Goal: Check status: Check status

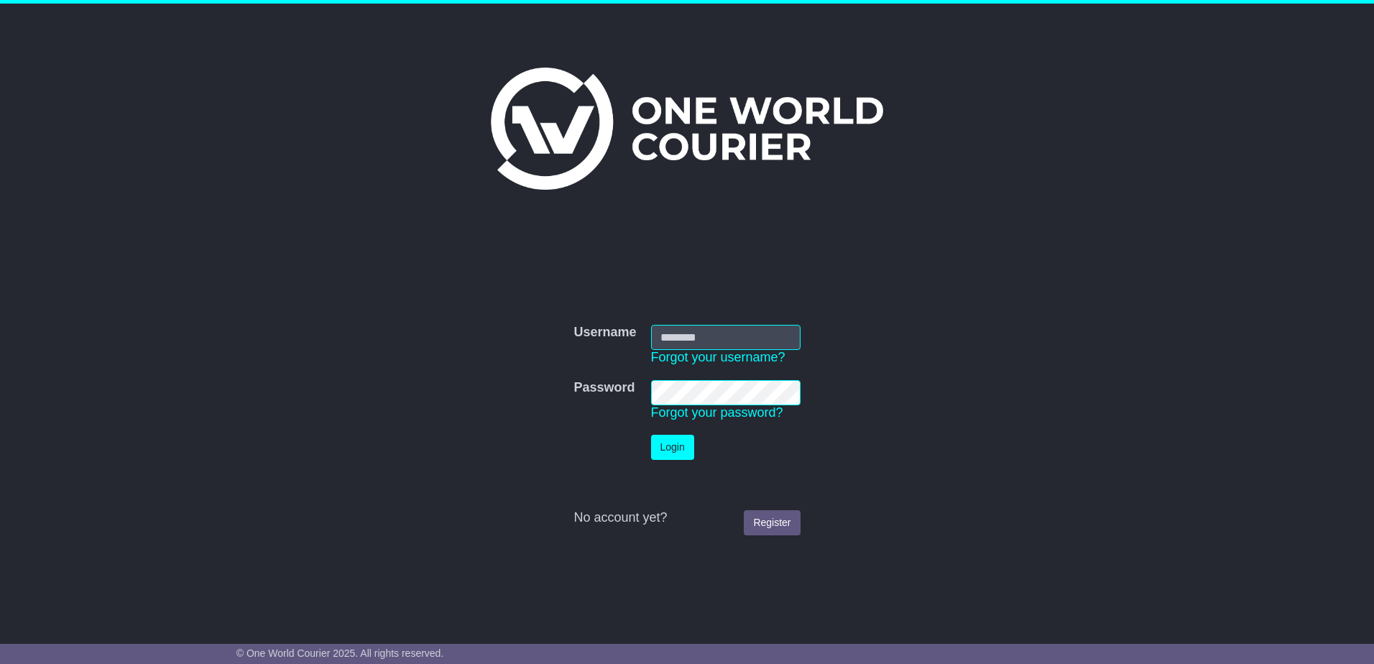
click at [711, 337] on input "Username" at bounding box center [725, 337] width 149 height 25
type input "**********"
click at [651, 435] on button "Login" at bounding box center [672, 447] width 43 height 25
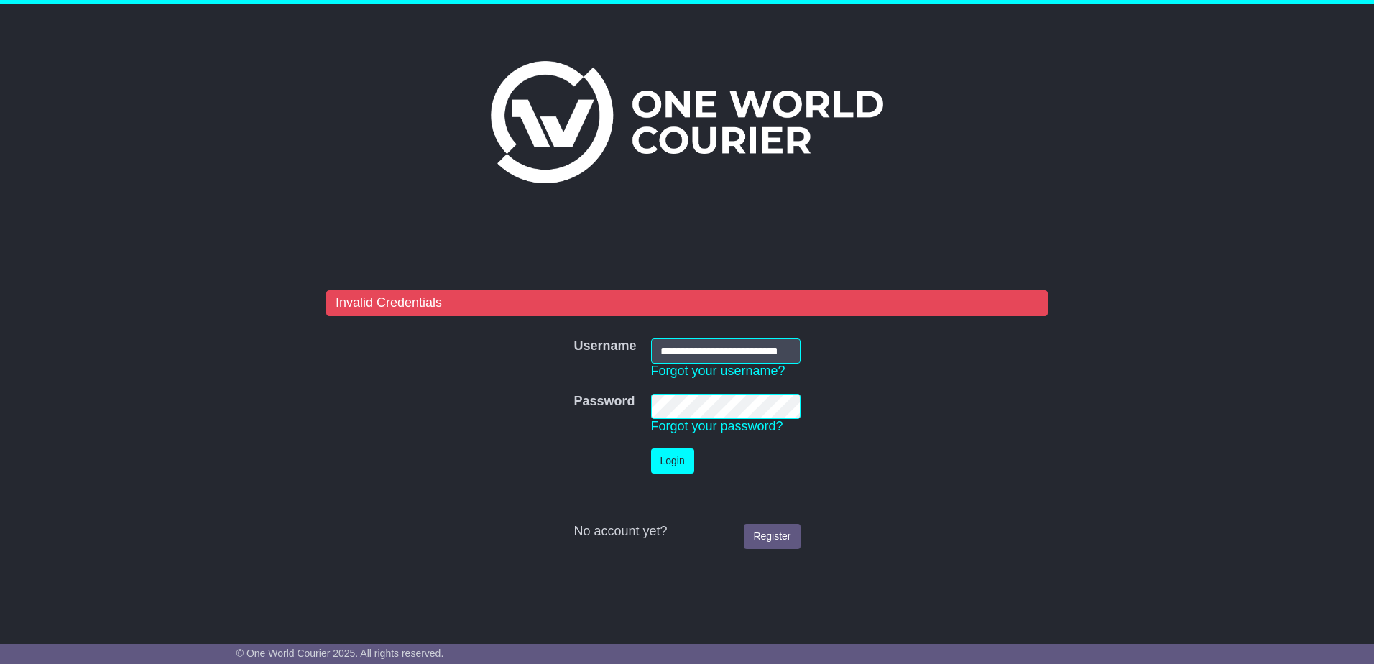
click at [636, 401] on tr "Password Password Forgot your password?" at bounding box center [686, 414] width 241 height 55
click at [651, 448] on button "Login" at bounding box center [672, 460] width 43 height 25
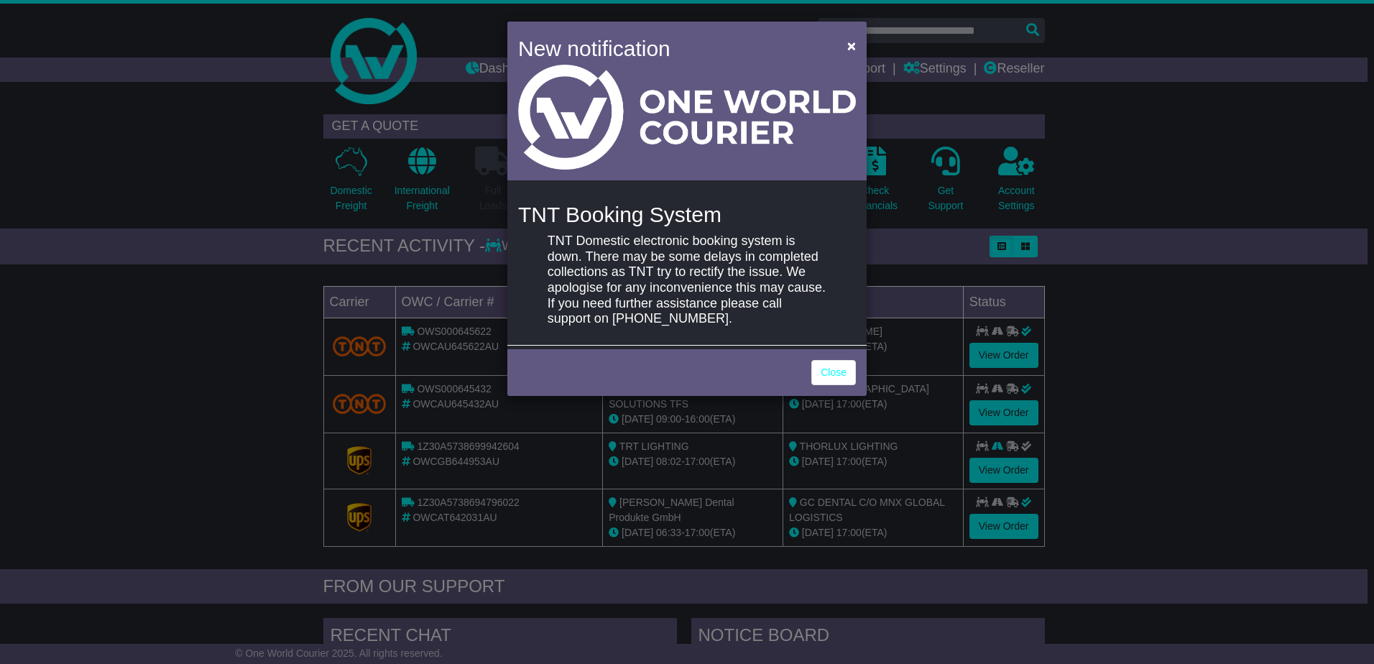
click at [236, 381] on div "New notification × TNT Booking System TNT Domestic electronic booking system is…" at bounding box center [687, 332] width 1374 height 664
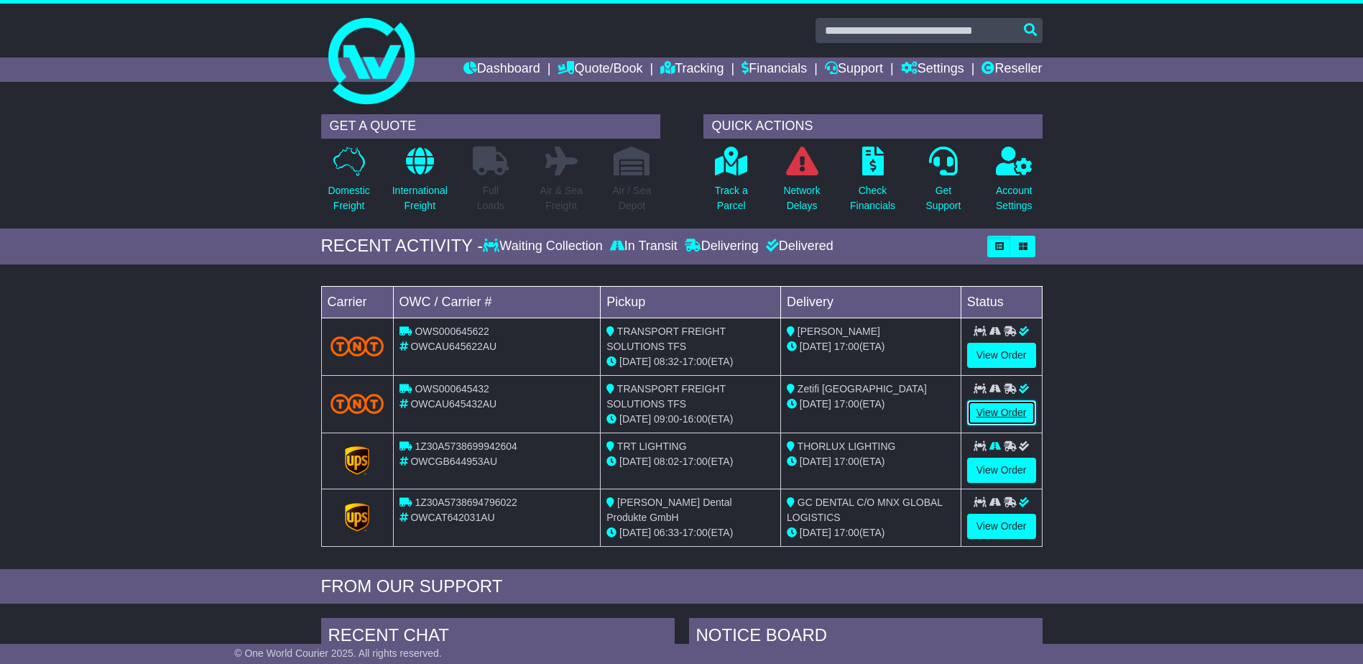
click at [994, 411] on link "View Order" at bounding box center [1001, 412] width 69 height 25
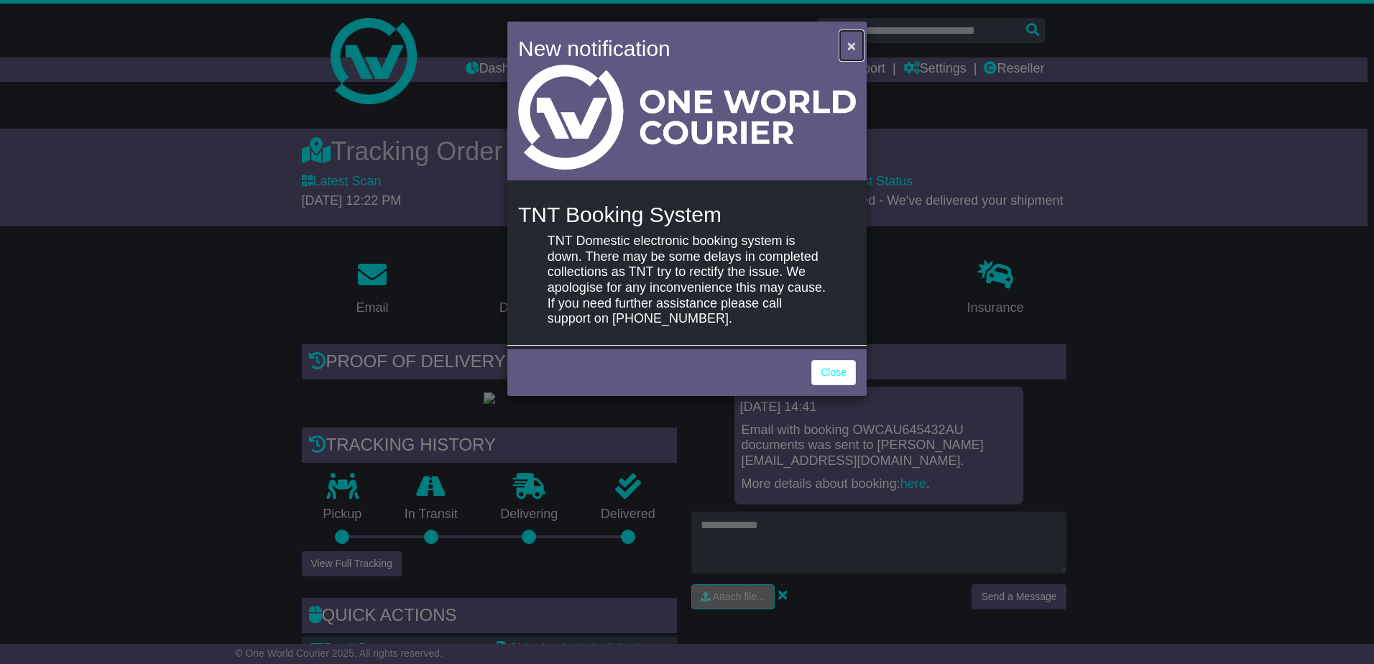
click at [854, 45] on span "×" at bounding box center [851, 45] width 9 height 17
click at [850, 45] on span "×" at bounding box center [851, 45] width 9 height 17
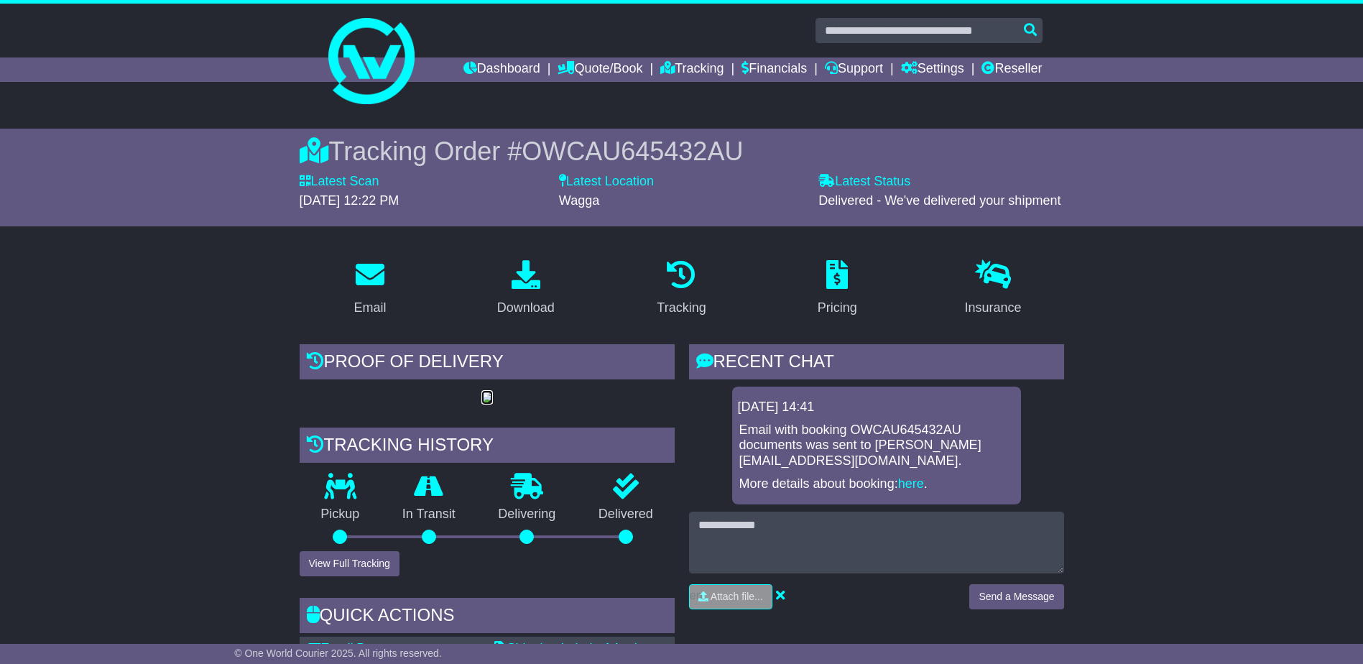
click at [481, 404] on img at bounding box center [486, 397] width 11 height 11
click at [528, 303] on div "Download" at bounding box center [525, 307] width 57 height 19
click at [683, 308] on div "Tracking" at bounding box center [681, 307] width 49 height 19
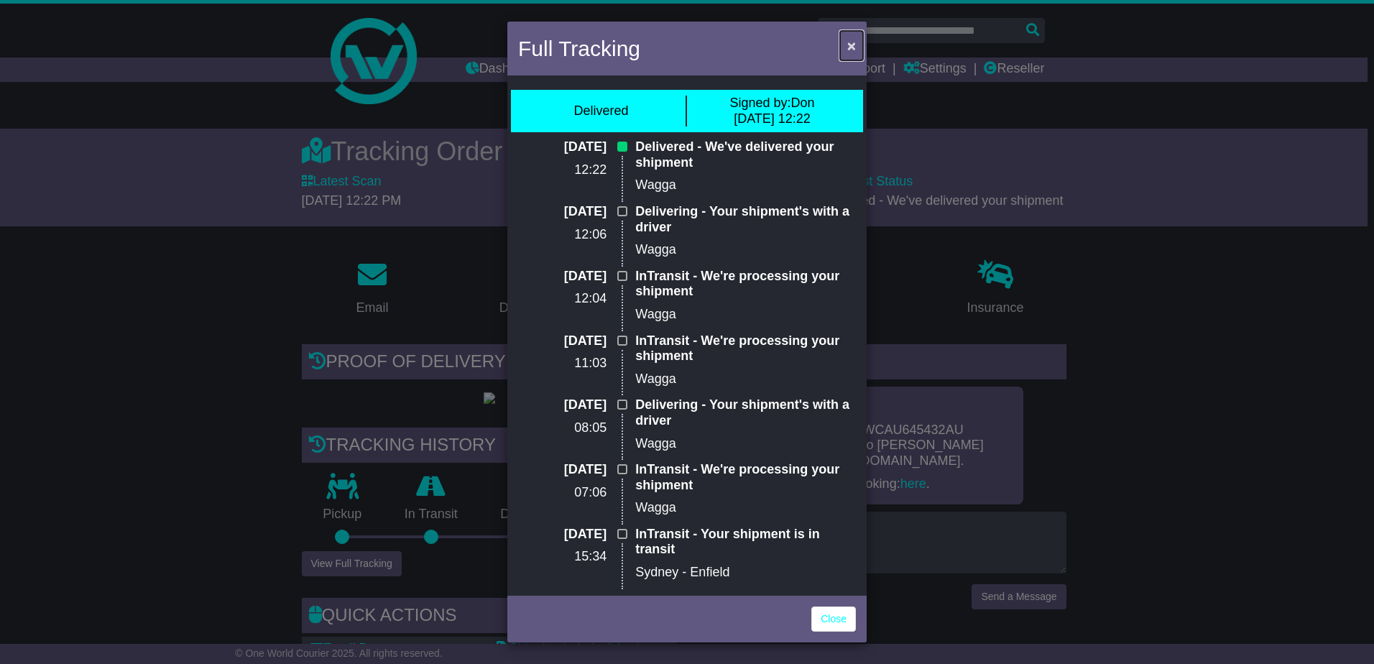
click at [850, 40] on span "×" at bounding box center [851, 45] width 9 height 17
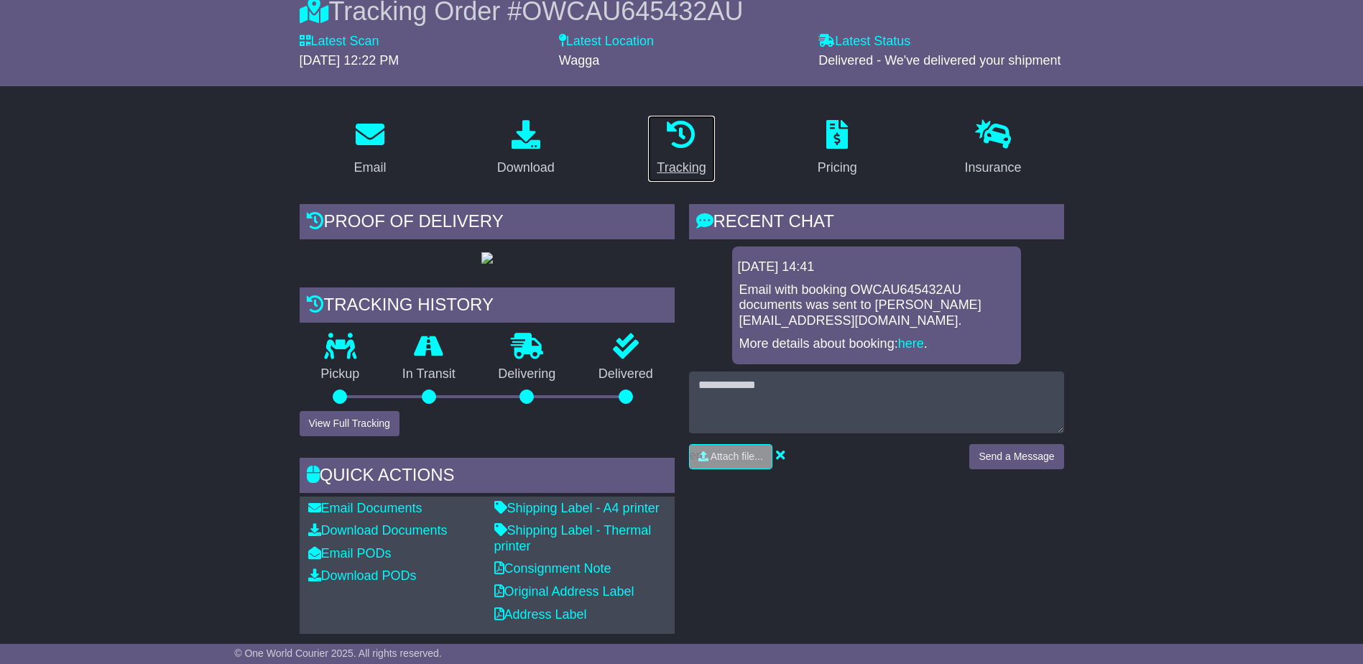
scroll to position [144, 0]
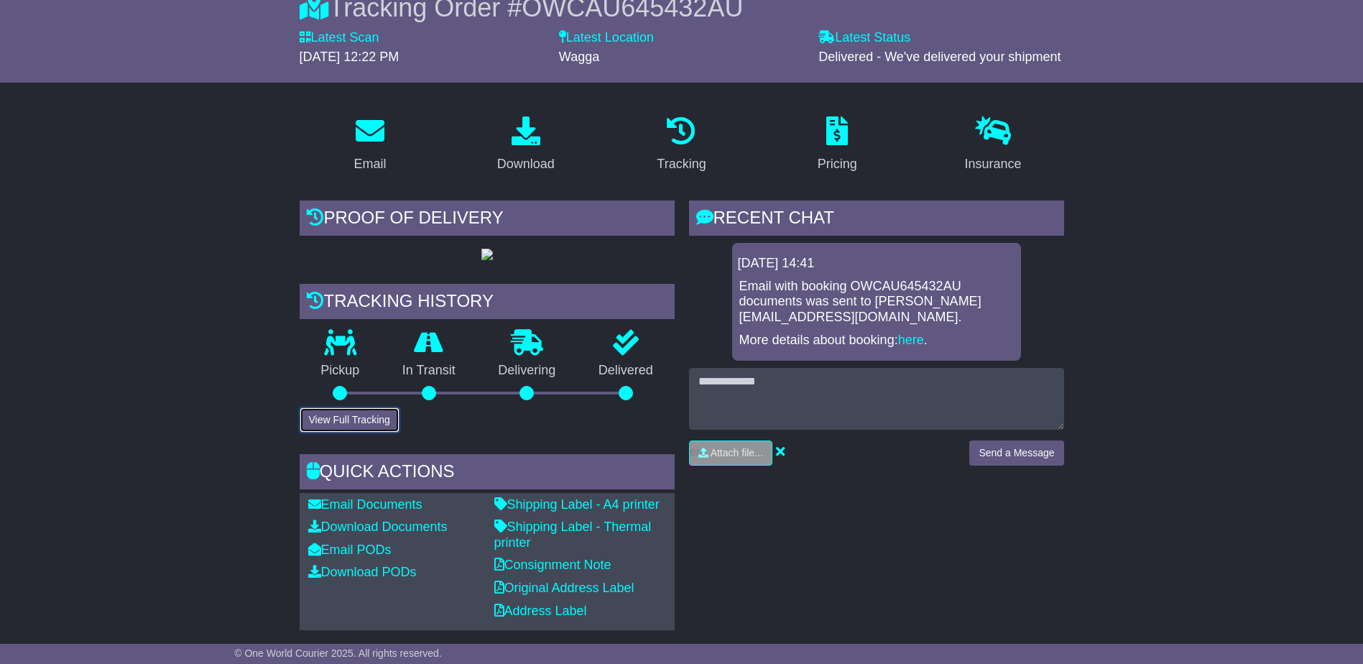
click at [346, 433] on button "View Full Tracking" at bounding box center [350, 419] width 100 height 25
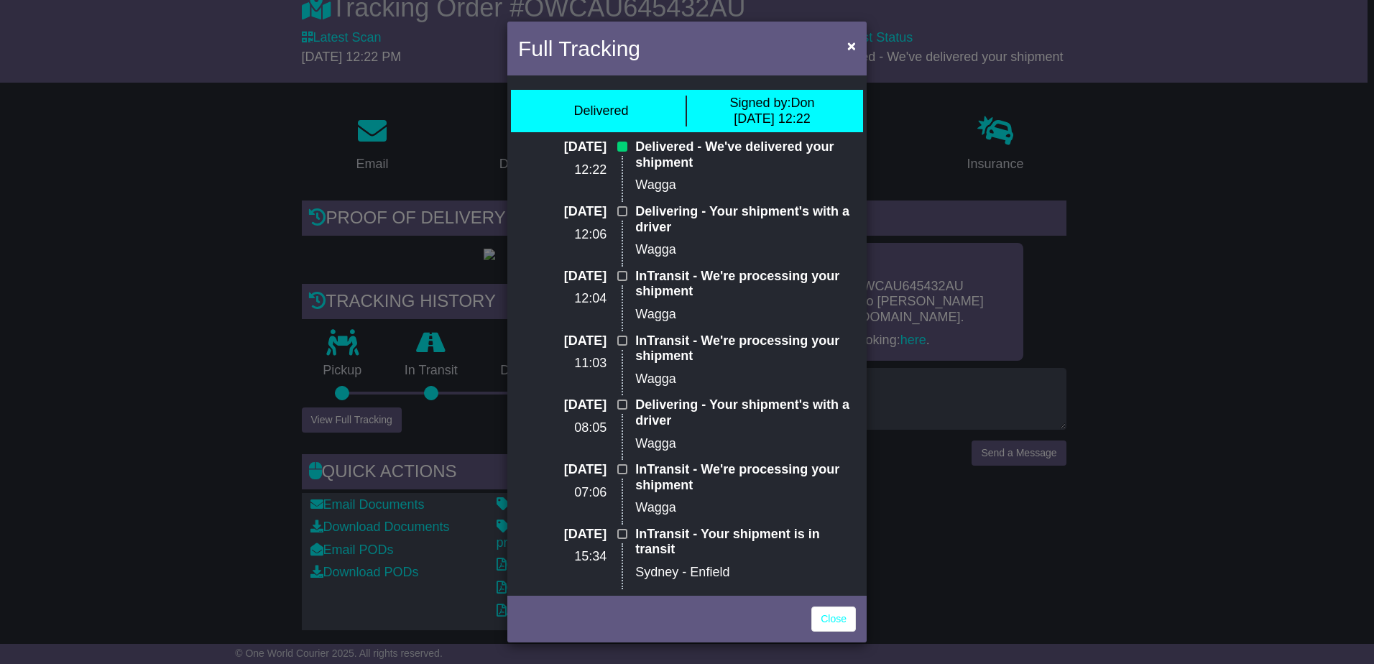
drag, startPoint x: 720, startPoint y: 55, endPoint x: 681, endPoint y: 38, distance: 42.2
click at [681, 38] on div "Full Tracking ×" at bounding box center [686, 50] width 359 height 57
click at [849, 42] on span "×" at bounding box center [851, 45] width 9 height 17
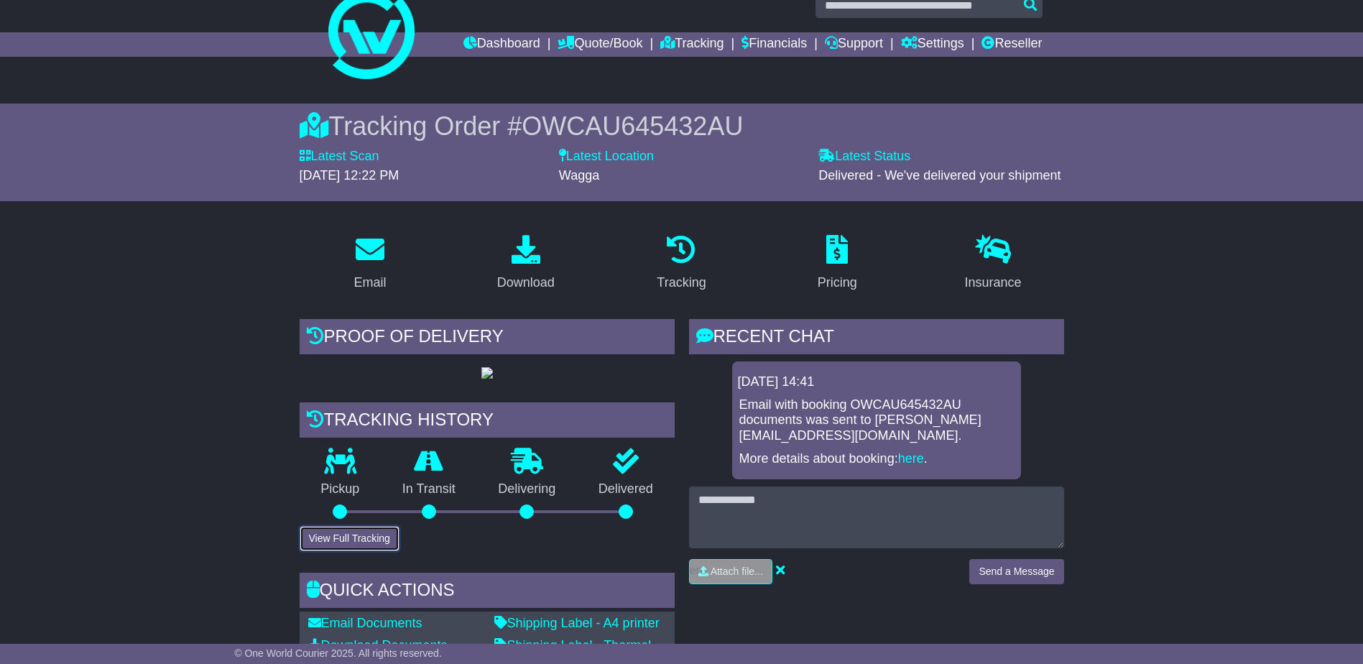
scroll to position [0, 0]
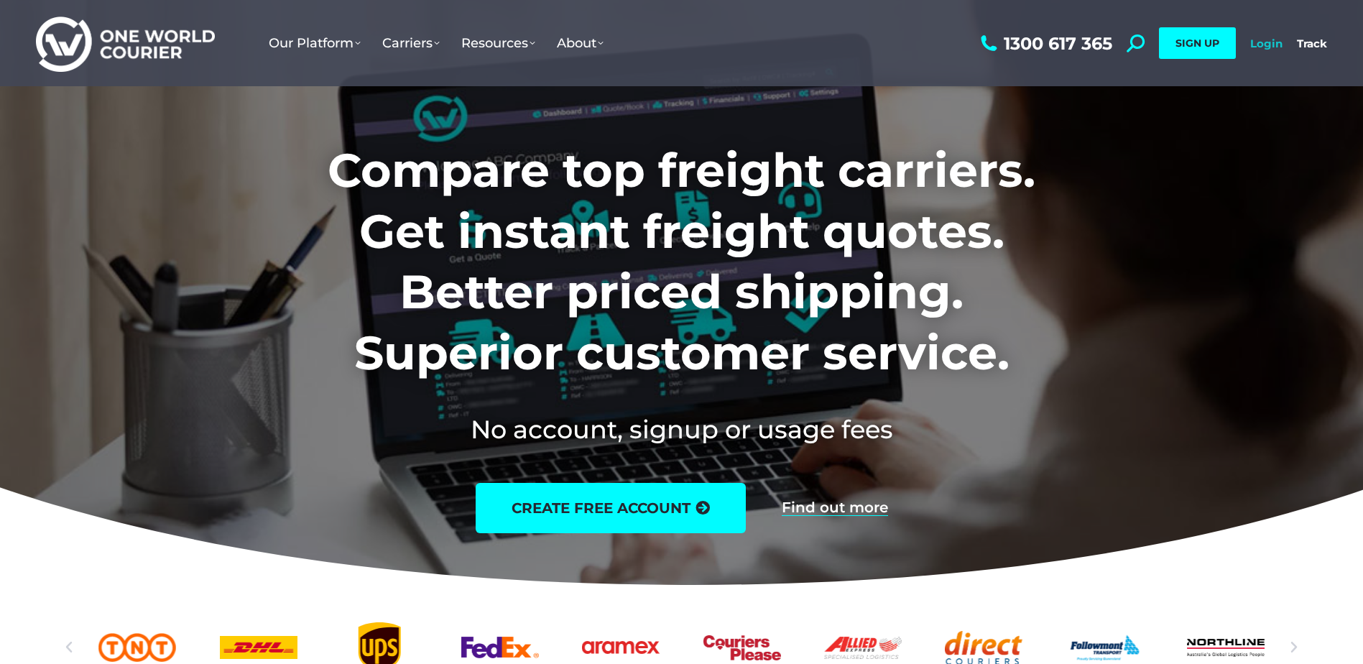
click at [1263, 42] on link "Login" at bounding box center [1266, 44] width 32 height 14
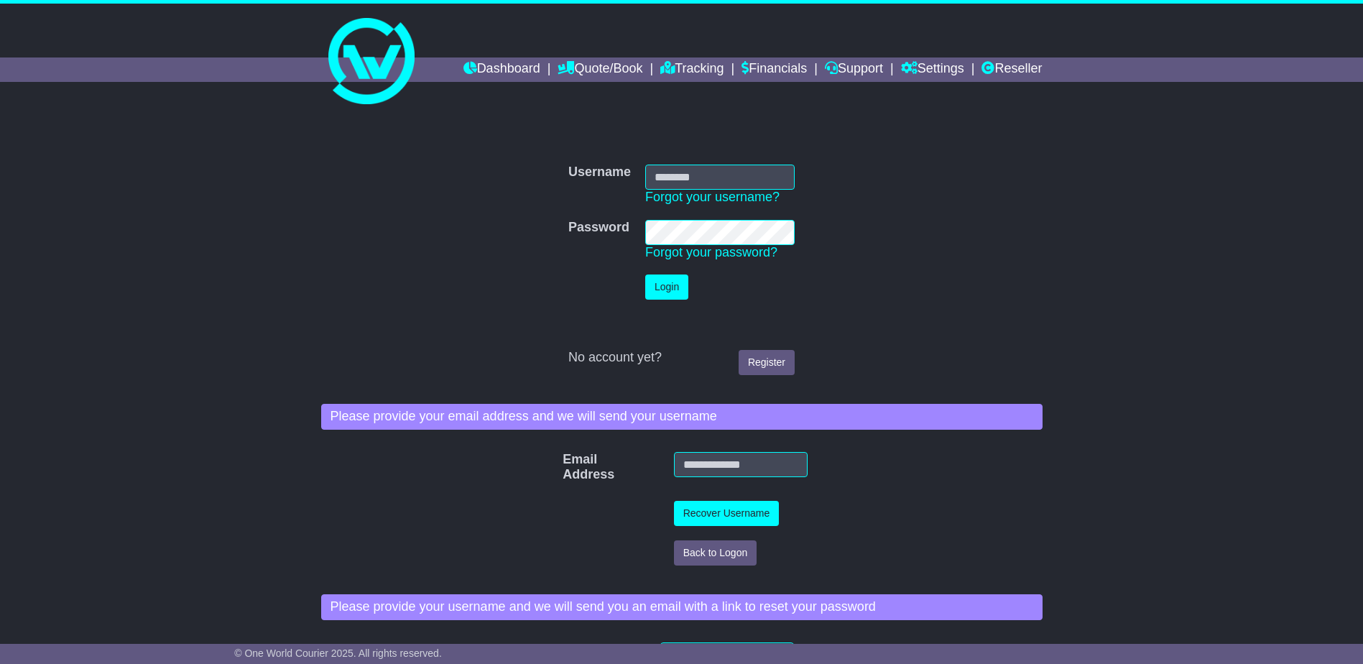
click at [684, 175] on input "Username" at bounding box center [719, 177] width 149 height 25
type input "**********"
click at [645, 274] on button "Login" at bounding box center [666, 286] width 43 height 25
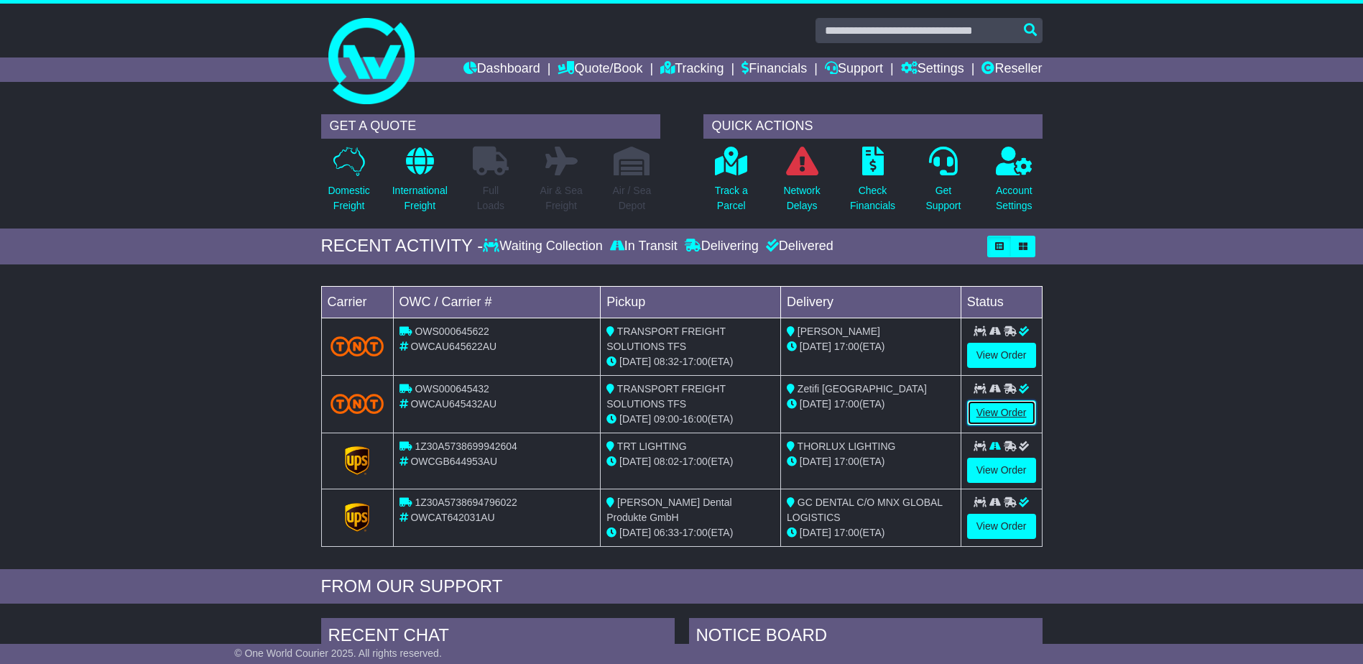
click at [986, 406] on link "View Order" at bounding box center [1001, 412] width 69 height 25
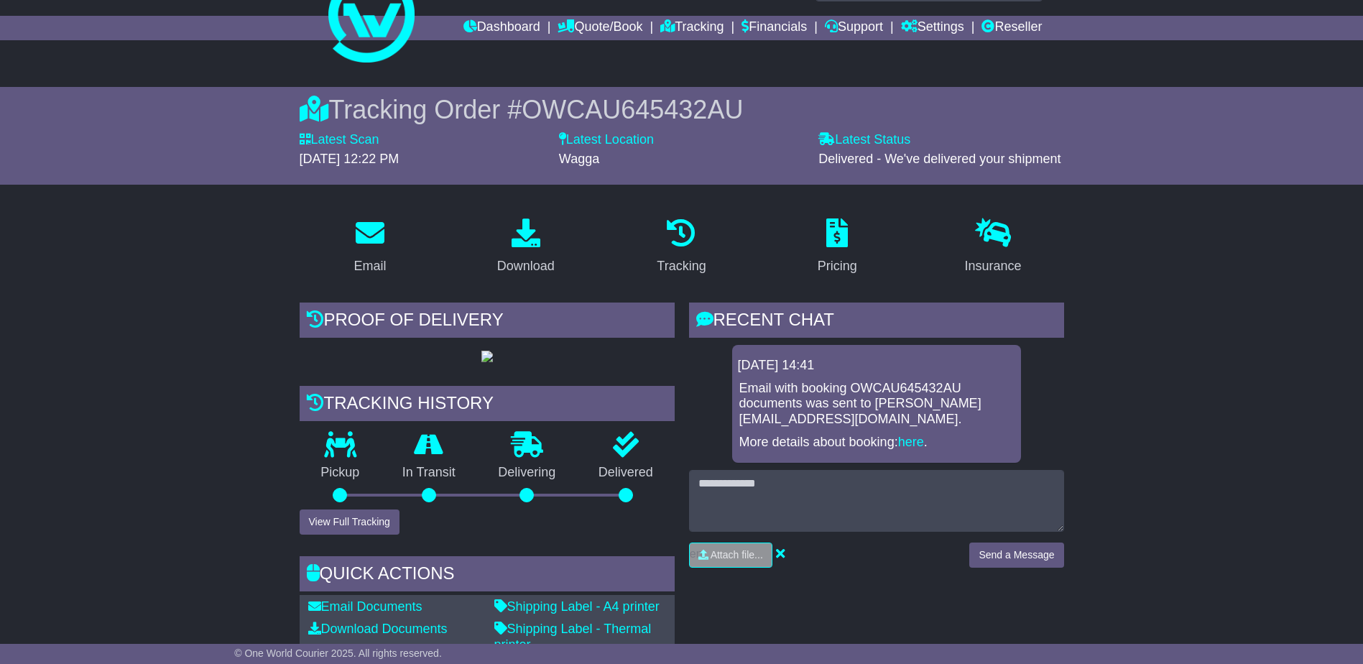
scroll to position [144, 0]
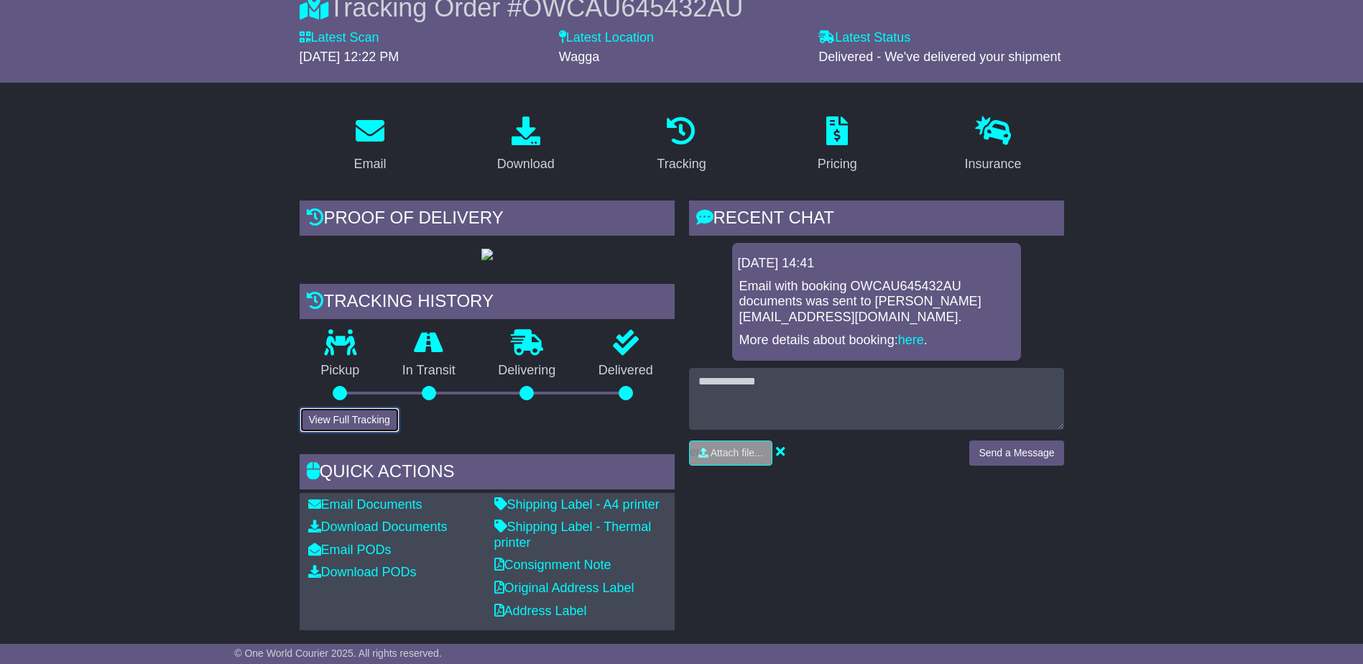
click at [374, 433] on button "View Full Tracking" at bounding box center [350, 419] width 100 height 25
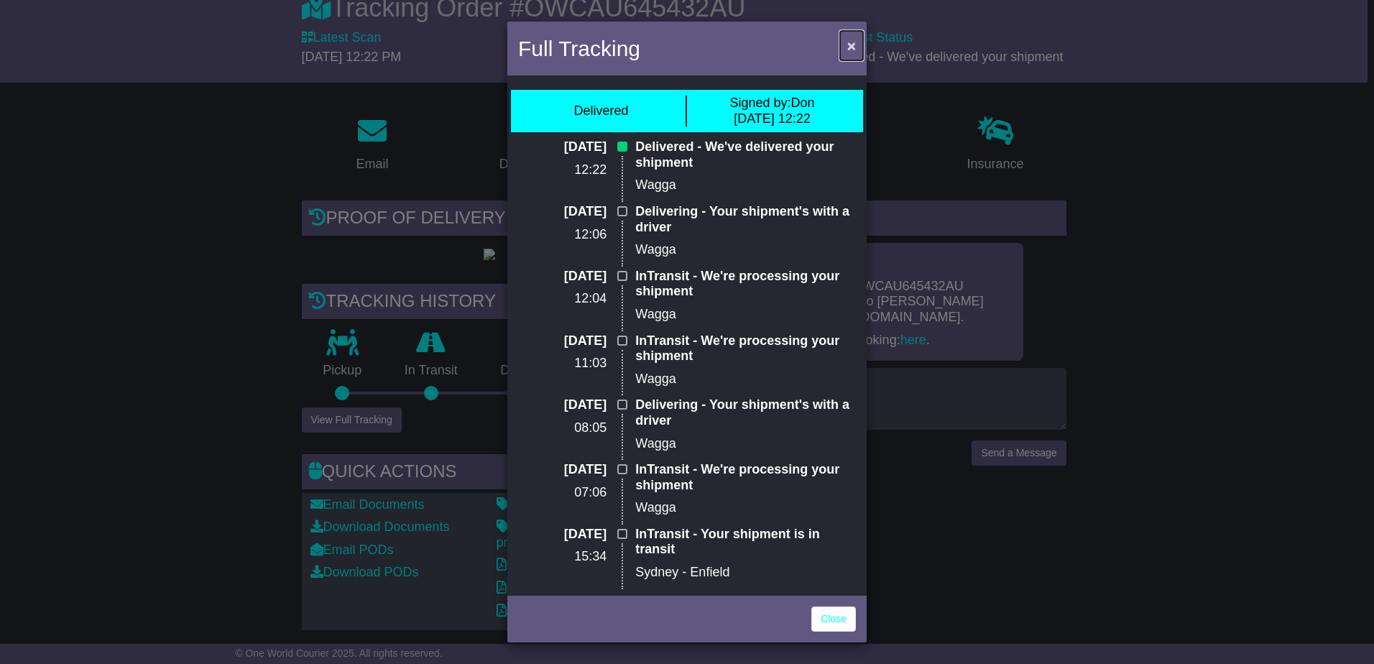
click at [854, 40] on span "×" at bounding box center [851, 45] width 9 height 17
